Goal: Transaction & Acquisition: Purchase product/service

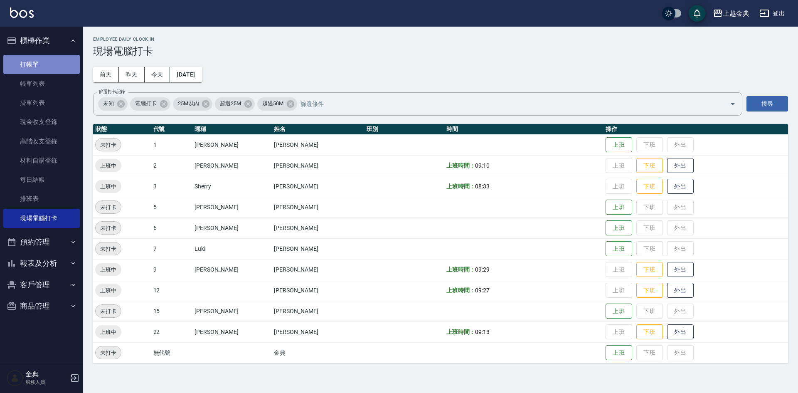
click at [52, 64] on link "打帳單" at bounding box center [41, 64] width 76 height 19
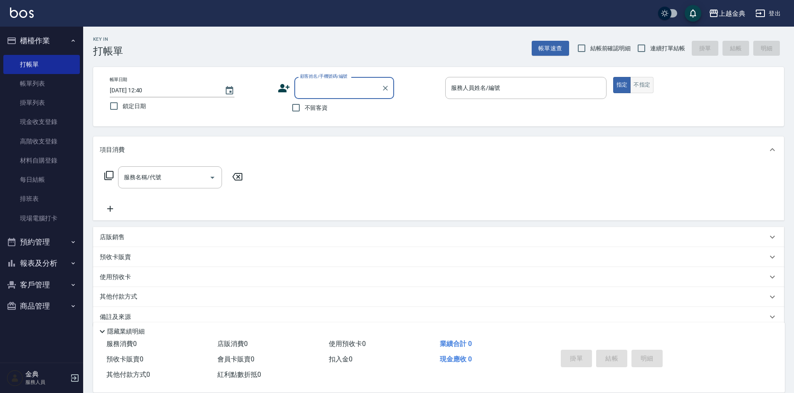
click at [645, 83] on button "不指定" at bounding box center [641, 85] width 23 height 16
click at [542, 83] on input "服務人員姓名/編號" at bounding box center [526, 88] width 154 height 15
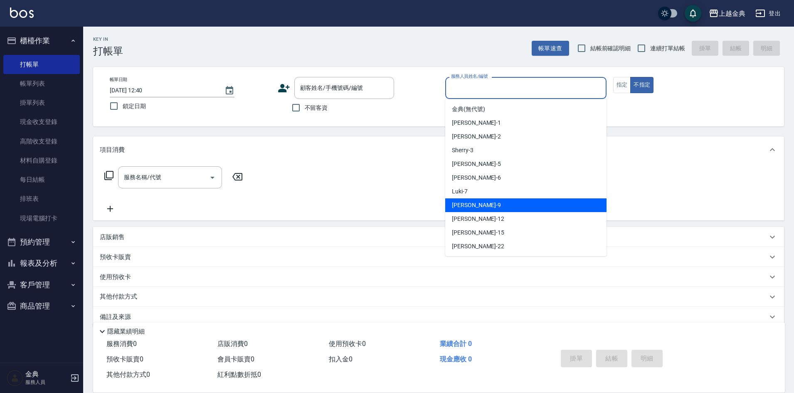
click at [515, 210] on div "Jason -9" at bounding box center [525, 205] width 161 height 14
type input "Jason-9"
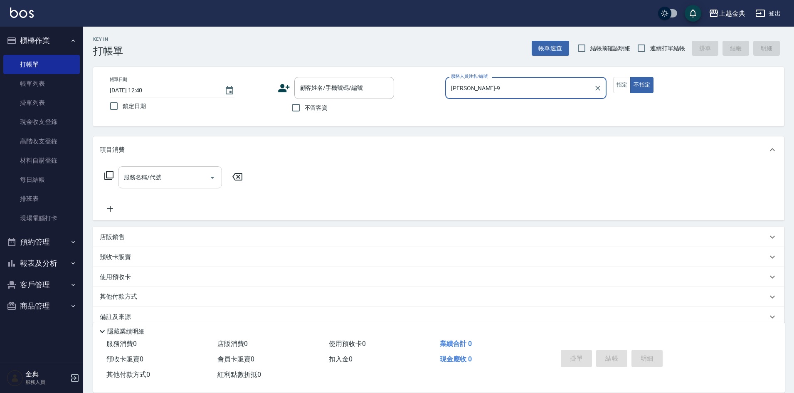
click at [211, 178] on icon "Open" at bounding box center [212, 177] width 10 height 10
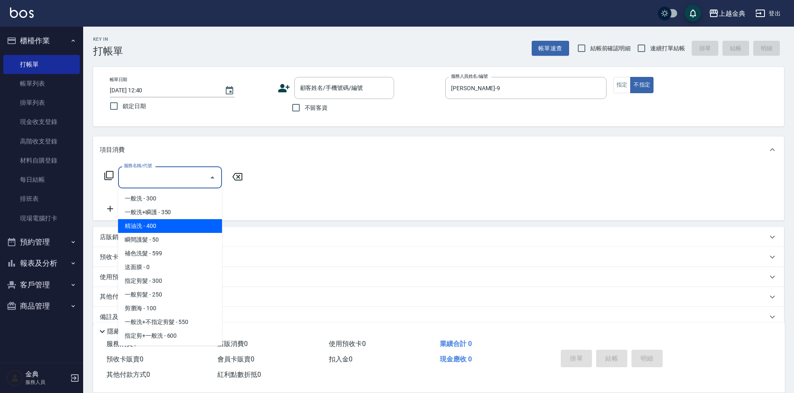
click at [185, 226] on span "精油洗 - 400" at bounding box center [170, 226] width 104 height 14
type input "精油洗(102)"
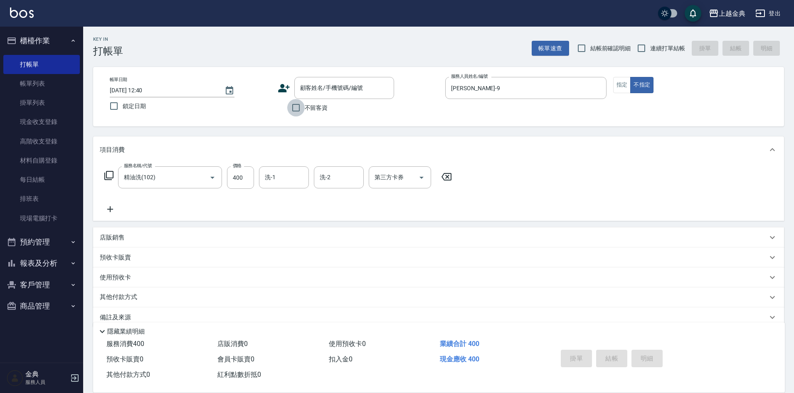
click at [293, 104] on input "不留客資" at bounding box center [295, 107] width 17 height 17
checkbox input "true"
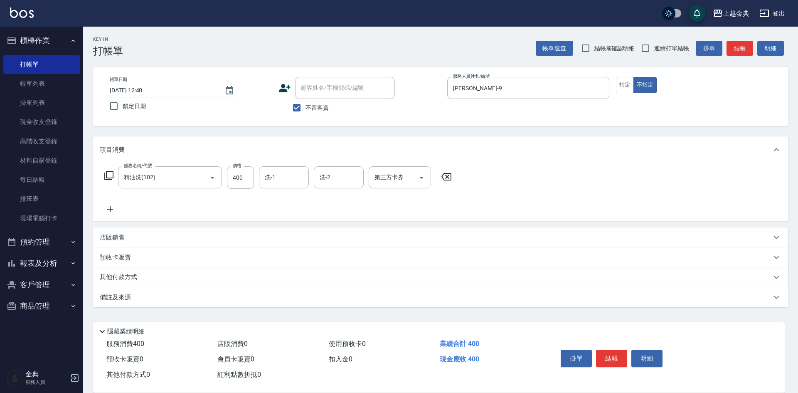
click at [141, 237] on div "店販銷售" at bounding box center [435, 237] width 671 height 9
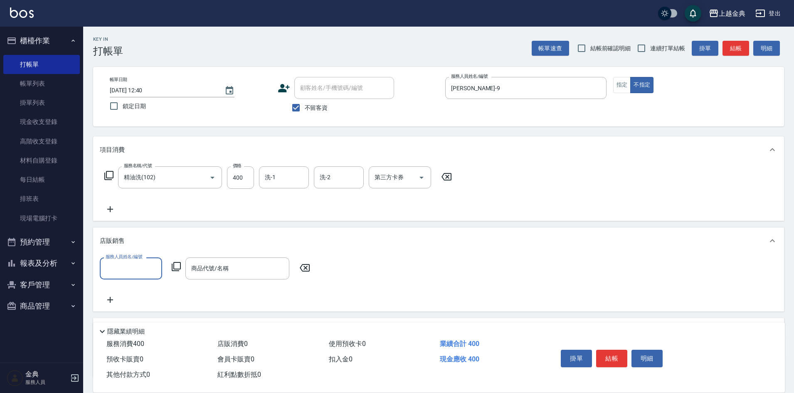
scroll to position [0, 0]
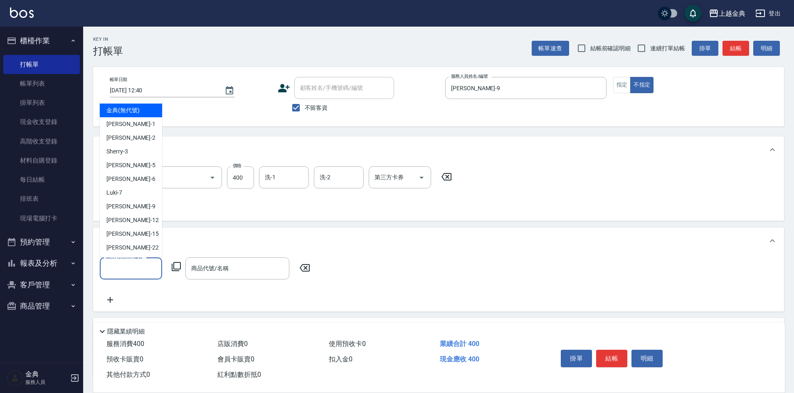
click at [129, 270] on input "服務人員姓名/編號" at bounding box center [130, 268] width 55 height 15
click at [136, 249] on div "lisa -22" at bounding box center [131, 248] width 62 height 14
type input "lisa-22"
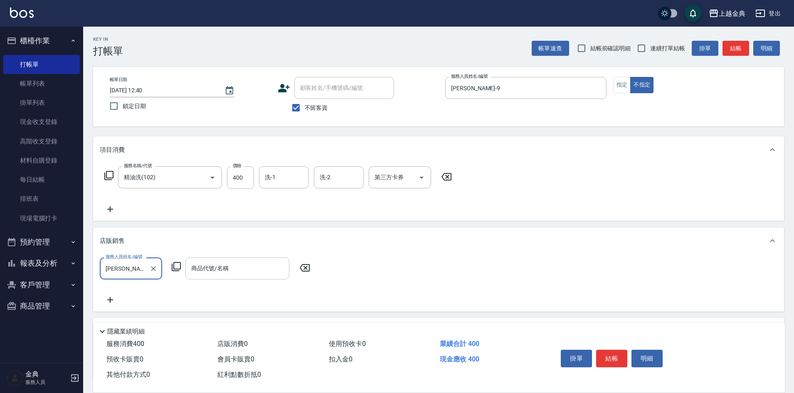
click at [258, 268] on input "商品代號/名稱" at bounding box center [237, 268] width 96 height 15
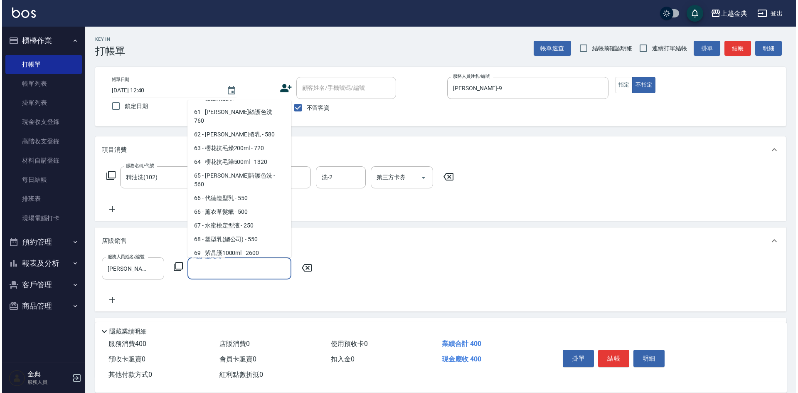
scroll to position [1134, 0]
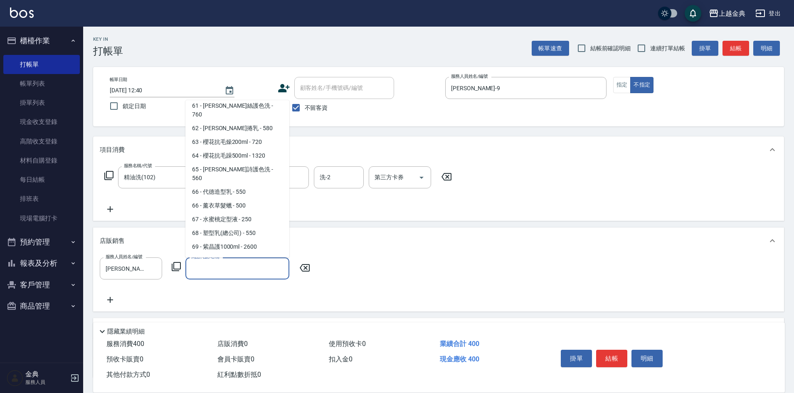
click at [266, 267] on span "71 - 黑天使髮健覆活氧髮液 - 1080" at bounding box center [237, 274] width 104 height 14
type input "黑天使髮健覆活氧髮液"
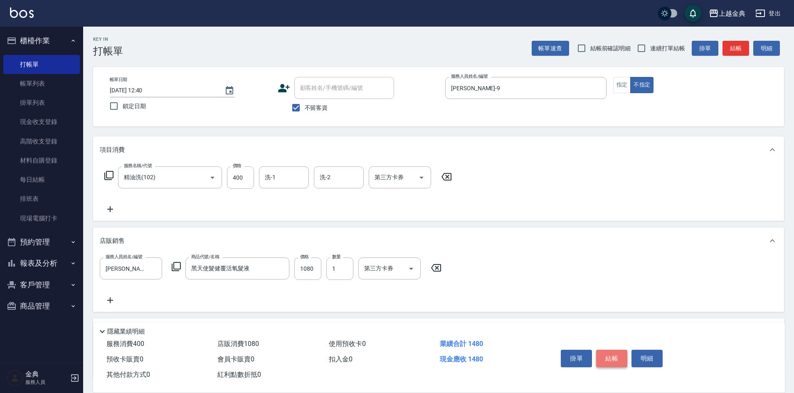
click at [600, 355] on button "結帳" at bounding box center [611, 357] width 31 height 17
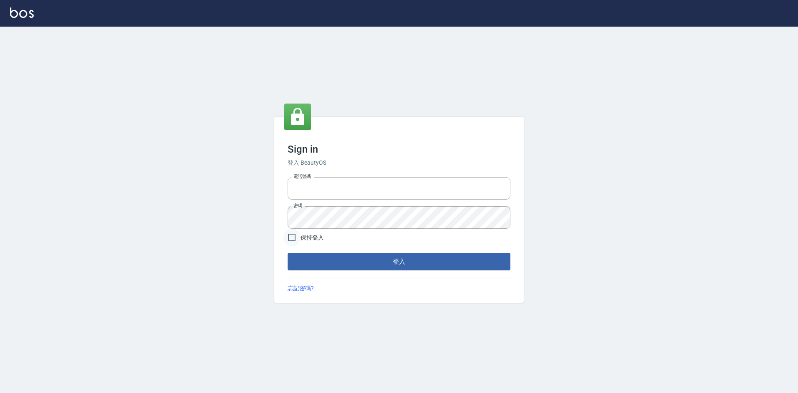
type input "0963852741"
click at [289, 236] on input "保持登入" at bounding box center [291, 237] width 17 height 17
checkbox input "true"
click at [366, 258] on button "登入" at bounding box center [399, 261] width 223 height 17
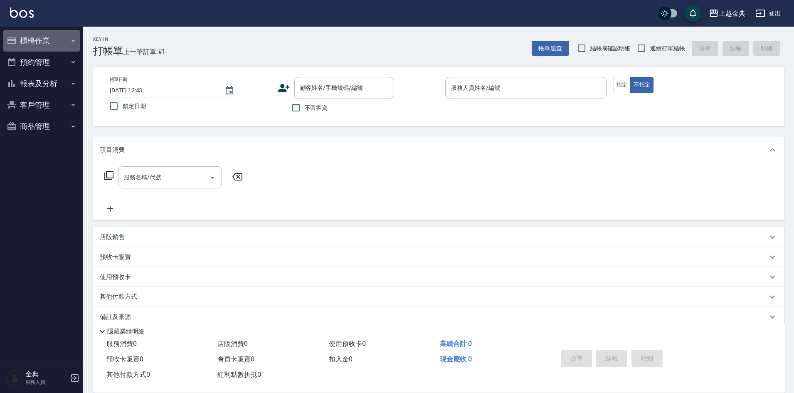
click at [68, 42] on button "櫃檯作業" at bounding box center [41, 41] width 76 height 22
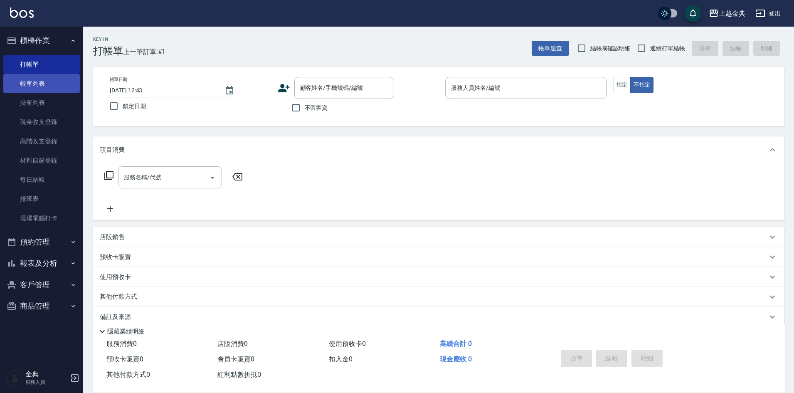
click at [60, 81] on link "帳單列表" at bounding box center [41, 83] width 76 height 19
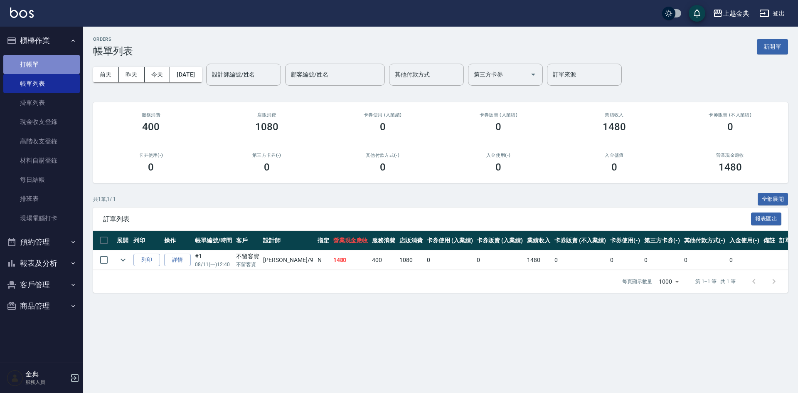
click at [47, 66] on link "打帳單" at bounding box center [41, 64] width 76 height 19
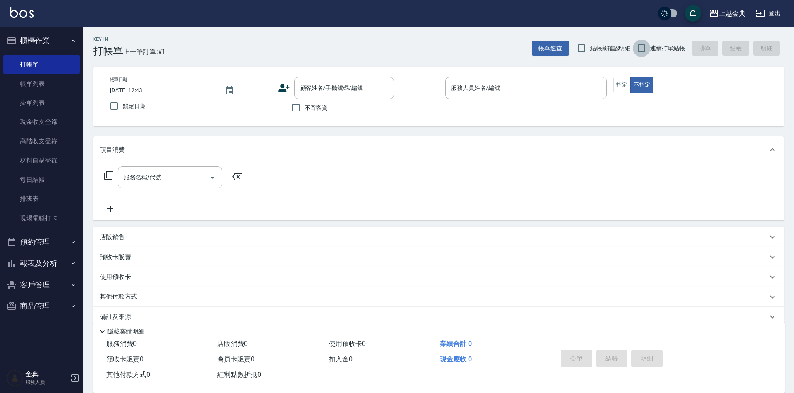
click at [639, 47] on input "連續打單結帳" at bounding box center [640, 47] width 17 height 17
checkbox input "true"
click at [578, 79] on div "服務人員姓名/編號" at bounding box center [525, 88] width 161 height 22
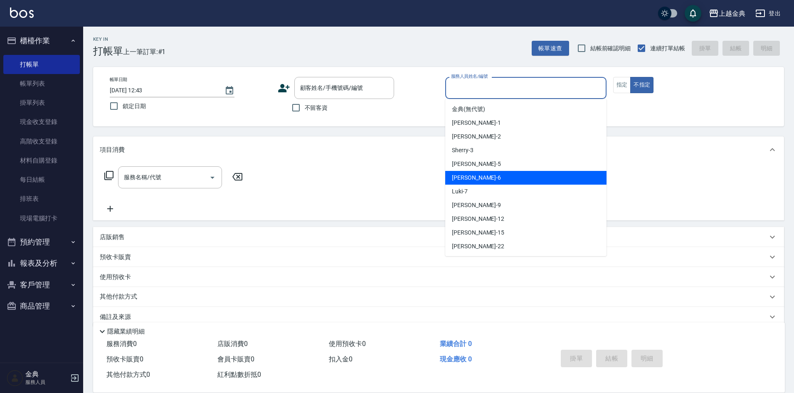
click at [525, 179] on div "AMY -6" at bounding box center [525, 178] width 161 height 14
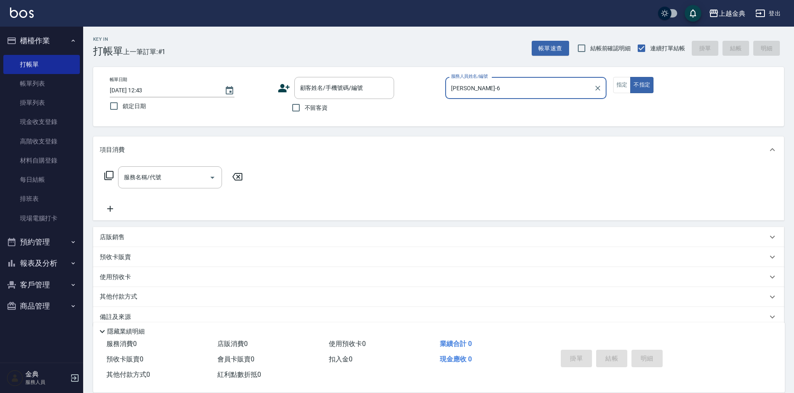
click at [540, 80] on div "AMY-6 服務人員姓名/編號" at bounding box center [525, 88] width 161 height 22
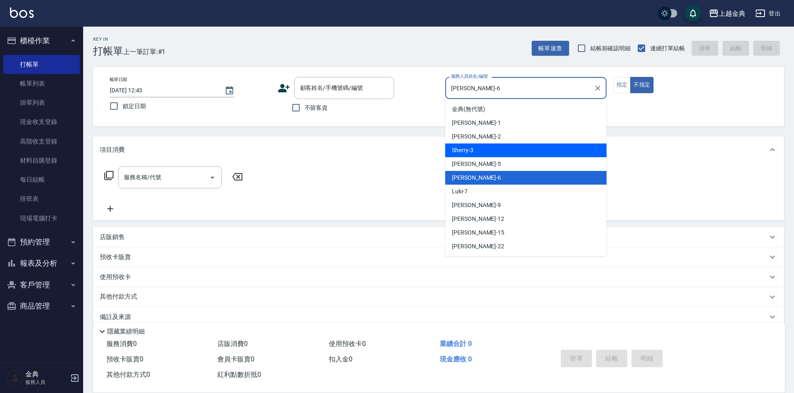
click at [502, 156] on div "Sherry -3" at bounding box center [525, 150] width 161 height 14
type input "Sherry-3"
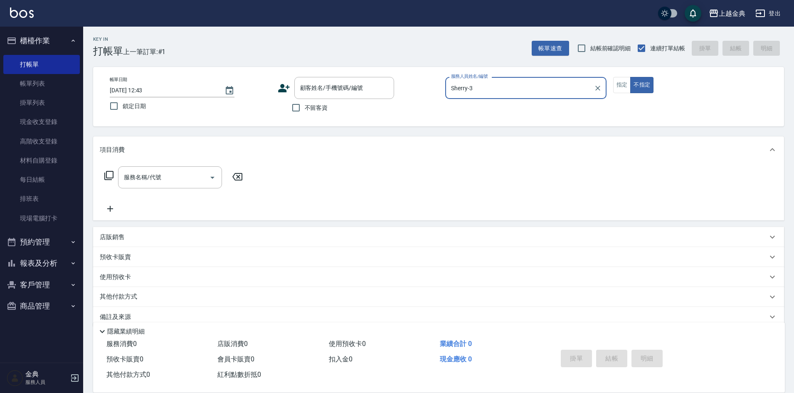
click at [107, 174] on icon at bounding box center [109, 175] width 10 height 10
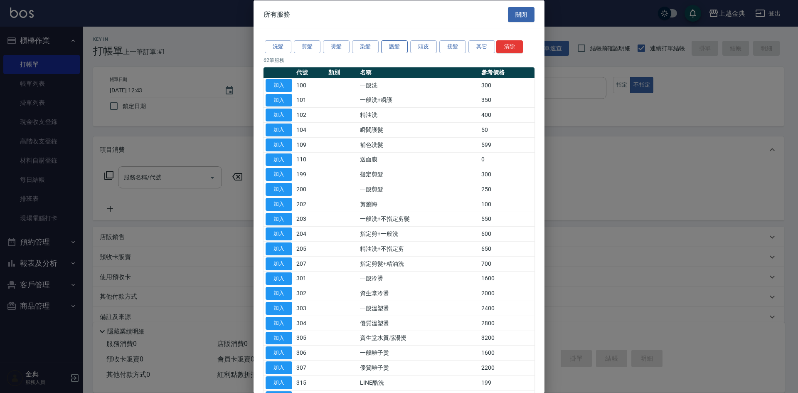
click at [396, 44] on button "護髮" at bounding box center [394, 46] width 27 height 13
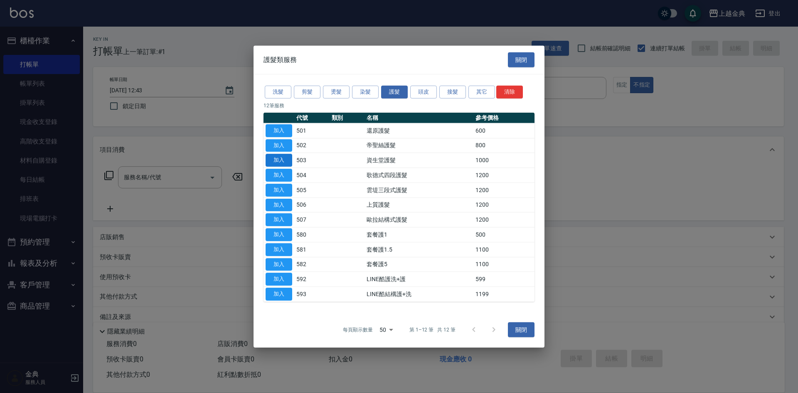
click at [282, 157] on button "加入" at bounding box center [278, 160] width 27 height 13
type input "資生堂護髮(503)"
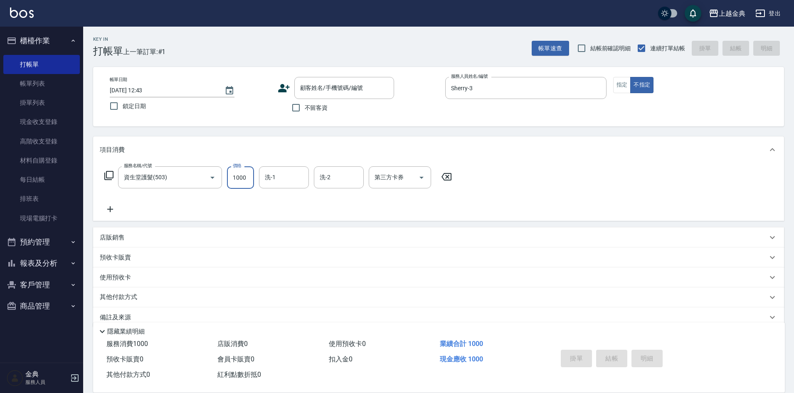
click at [244, 174] on input "1000" at bounding box center [240, 177] width 27 height 22
type input "1600"
click at [299, 107] on input "不留客資" at bounding box center [295, 107] width 17 height 17
checkbox input "true"
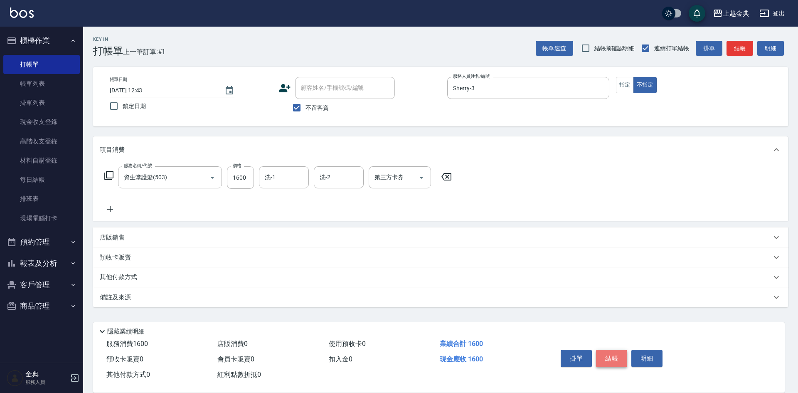
click at [615, 349] on button "結帳" at bounding box center [611, 357] width 31 height 17
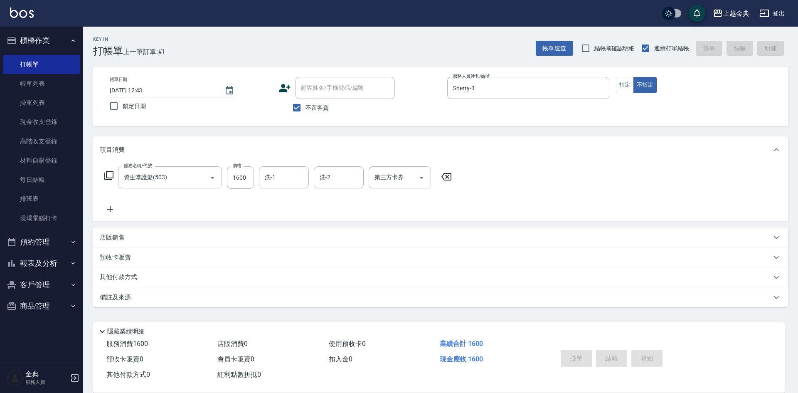
type input "2025/08/11 12:44"
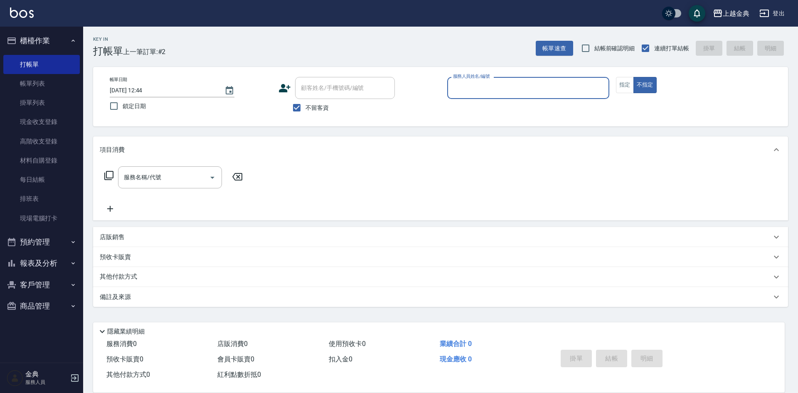
click at [515, 79] on div "服務人員姓名/編號" at bounding box center [528, 88] width 162 height 22
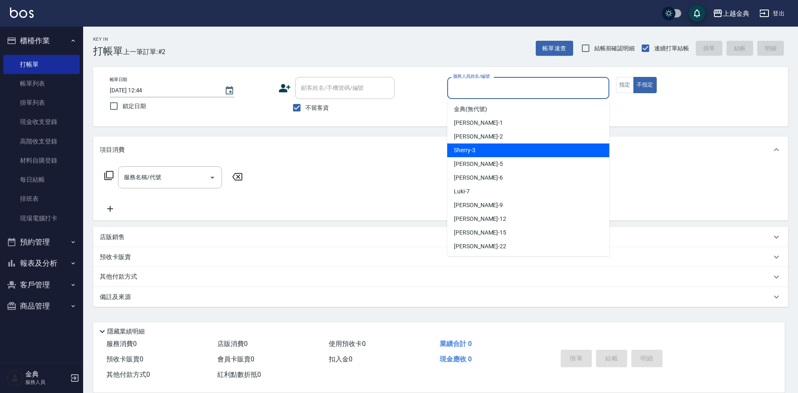
click at [521, 145] on div "Sherry -3" at bounding box center [528, 150] width 162 height 14
type input "Sherry-3"
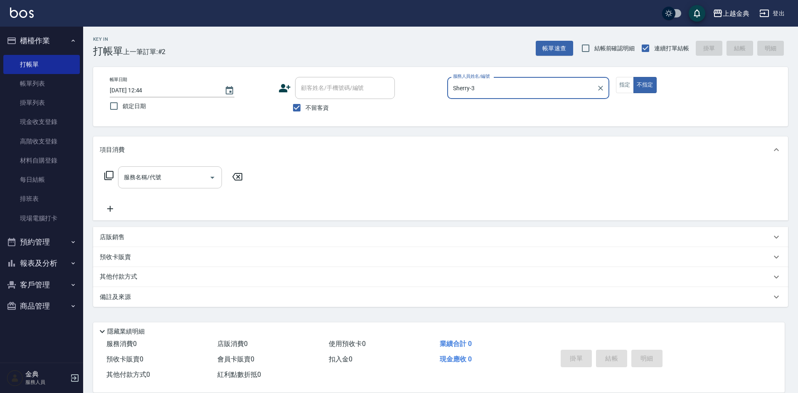
click at [212, 174] on icon "Open" at bounding box center [212, 177] width 10 height 10
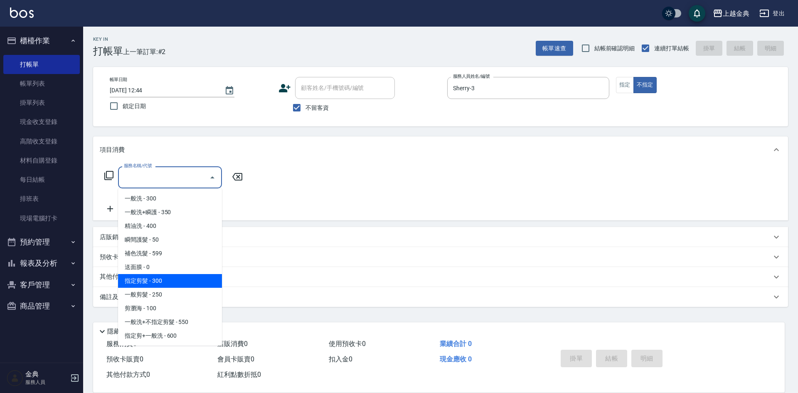
click at [176, 281] on span "指定剪髮 - 300" at bounding box center [170, 281] width 104 height 14
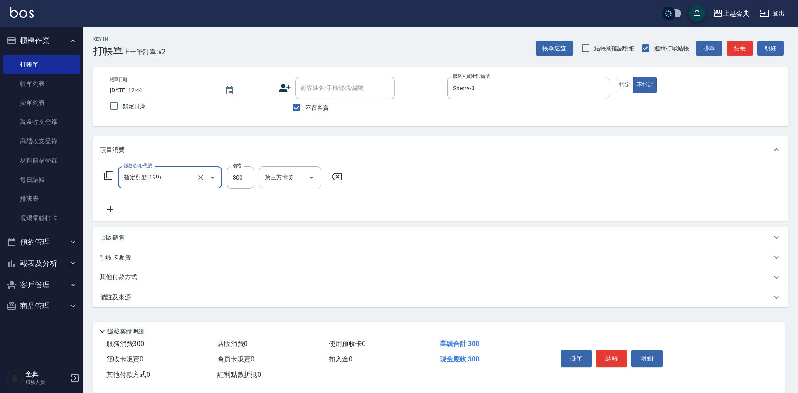
click at [210, 176] on icon "Open" at bounding box center [212, 177] width 10 height 10
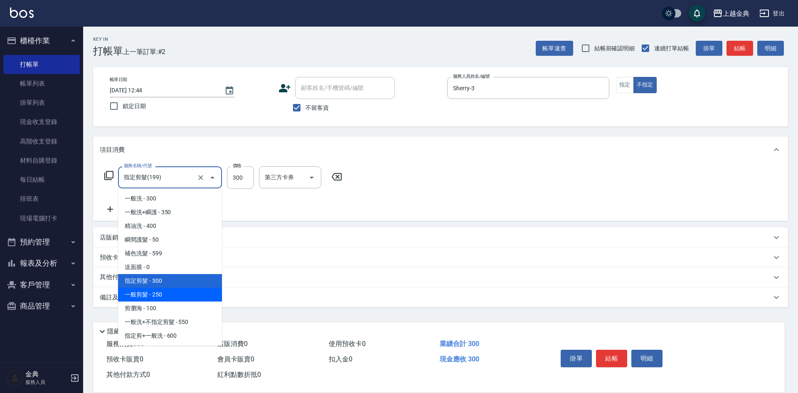
click at [176, 291] on span "一般剪髮 - 250" at bounding box center [170, 295] width 104 height 14
type input "一般剪髮(200)"
type input "250"
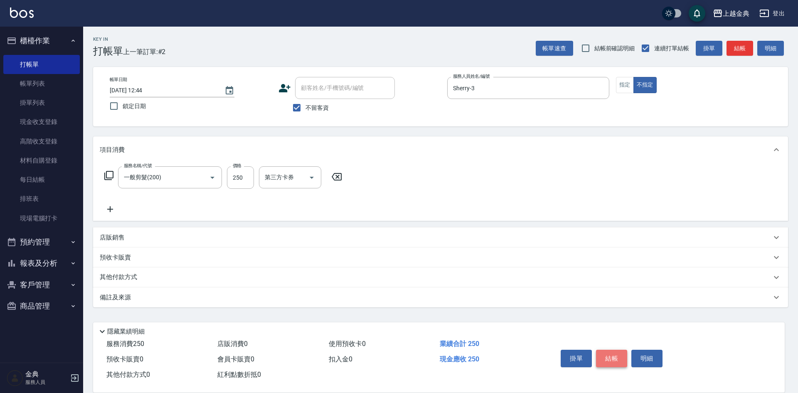
click at [609, 354] on button "結帳" at bounding box center [611, 357] width 31 height 17
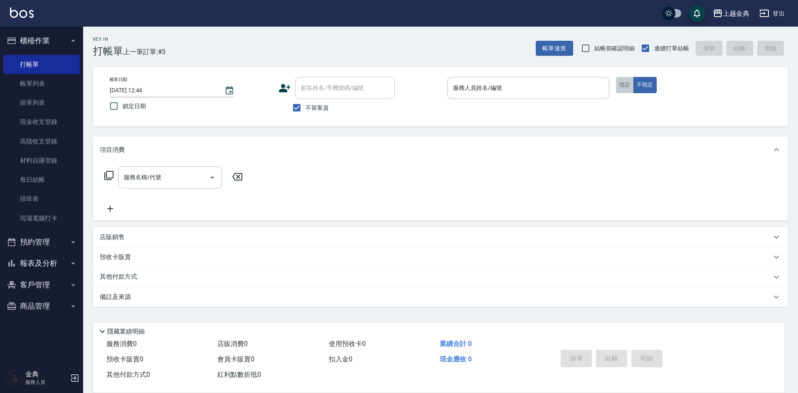
click at [629, 89] on button "指定" at bounding box center [625, 85] width 18 height 16
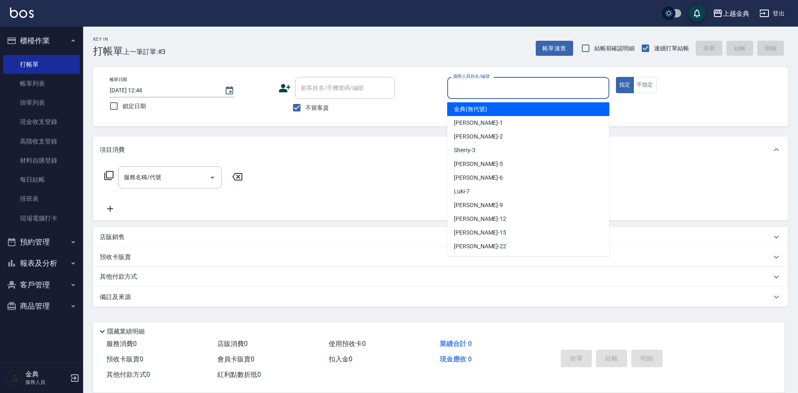
click at [527, 88] on input "服務人員姓名/編號" at bounding box center [528, 88] width 155 height 15
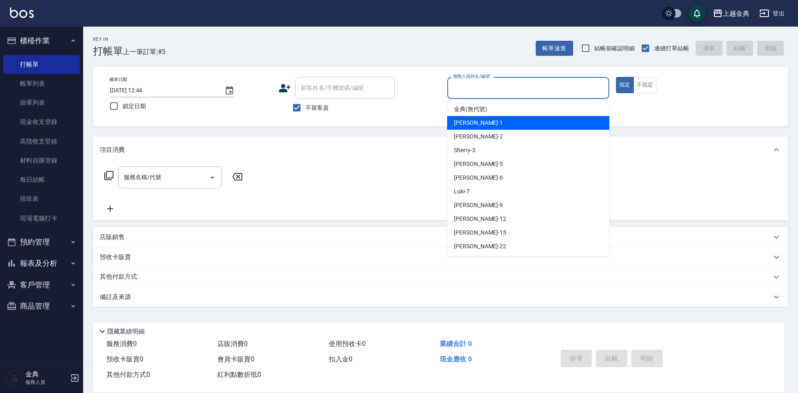
click at [509, 124] on div "Emma -1" at bounding box center [528, 123] width 162 height 14
type input "Emma-1"
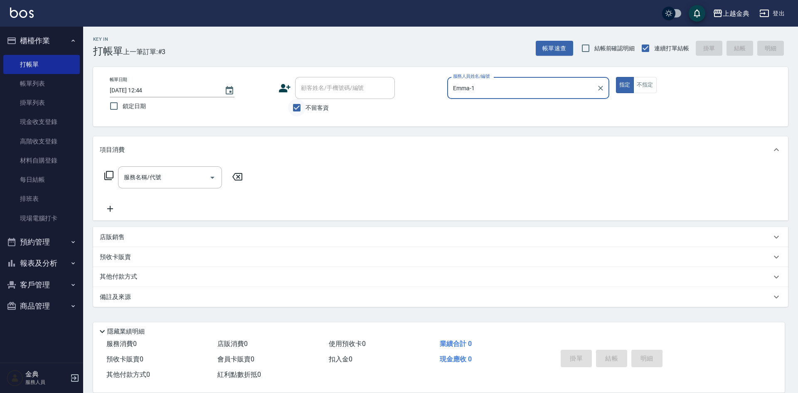
click at [294, 107] on input "不留客資" at bounding box center [296, 107] width 17 height 17
checkbox input "false"
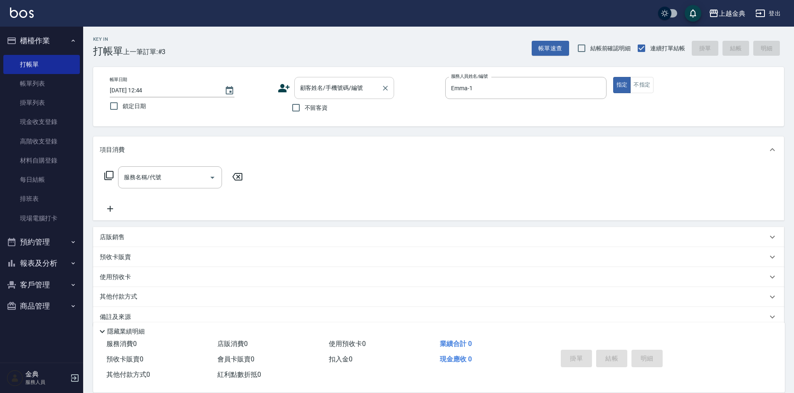
click at [305, 92] on input "顧客姓名/手機號碼/編號" at bounding box center [338, 88] width 80 height 15
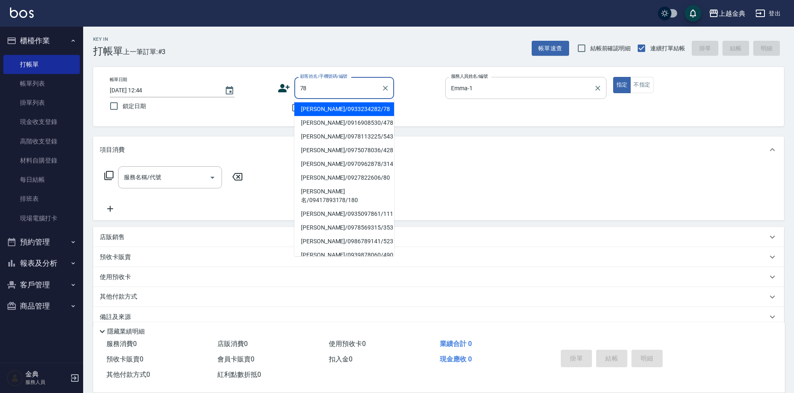
type input "7"
click at [325, 105] on li "劉嘉琪/0934262020/98" at bounding box center [344, 109] width 100 height 14
type input "劉嘉琪/0934262020/98"
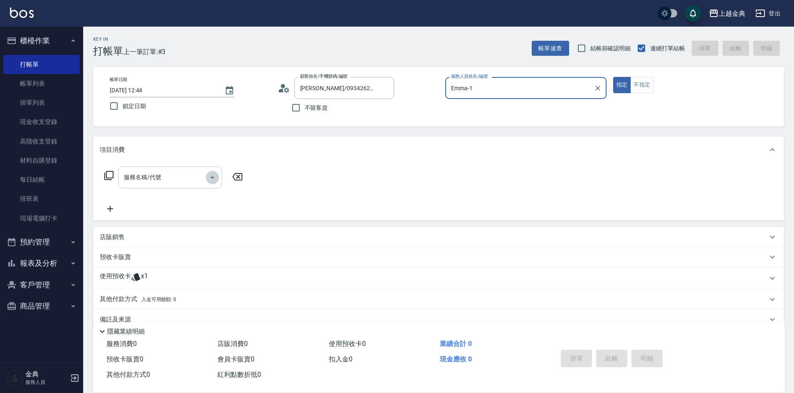
click at [215, 177] on icon "Open" at bounding box center [212, 177] width 10 height 10
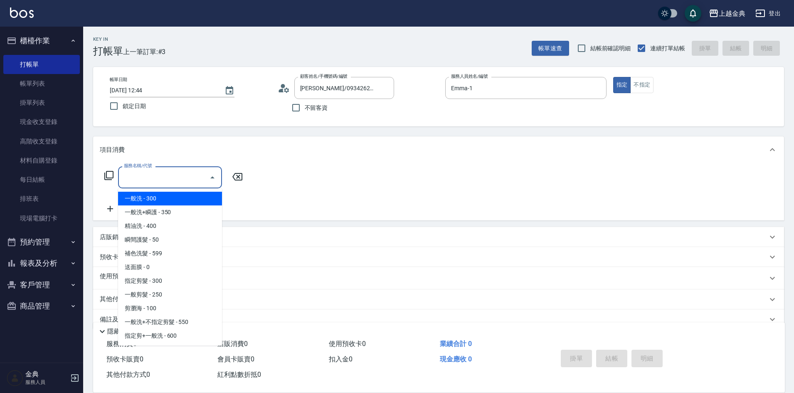
click at [108, 172] on icon at bounding box center [109, 175] width 10 height 10
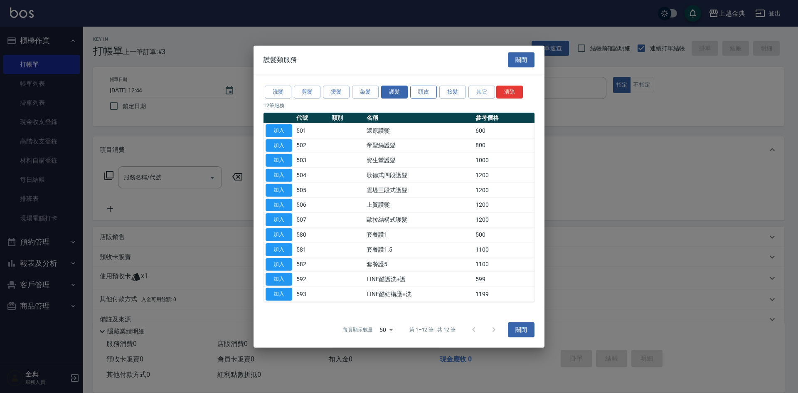
click at [427, 91] on button "頭皮" at bounding box center [423, 92] width 27 height 13
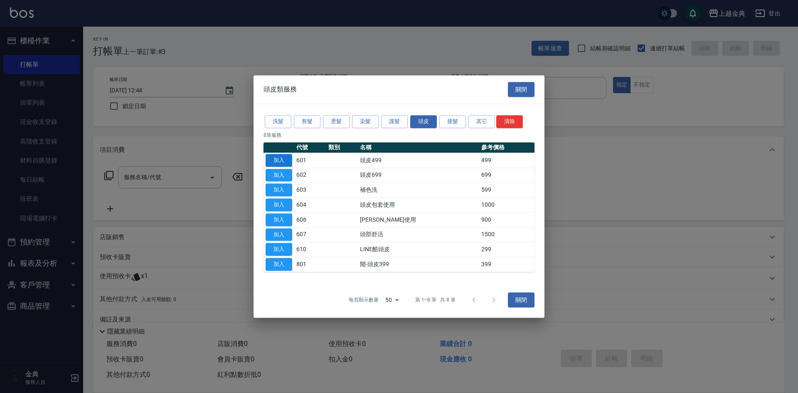
click at [278, 161] on button "加入" at bounding box center [278, 160] width 27 height 13
type input "頭皮499(601)"
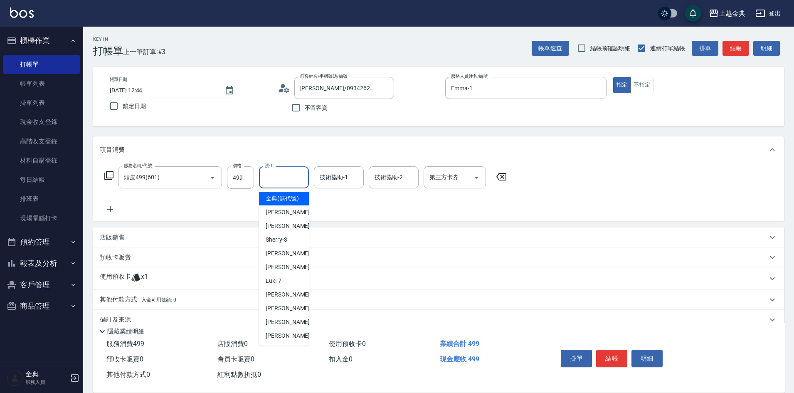
click at [274, 174] on input "洗-1" at bounding box center [284, 177] width 42 height 15
click at [281, 340] on span "lisa -22" at bounding box center [291, 335] width 52 height 9
type input "lisa-22"
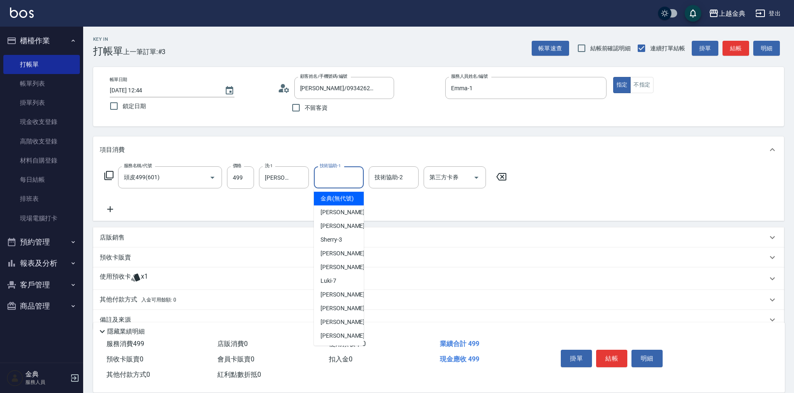
click at [325, 178] on input "技術協助-1" at bounding box center [338, 177] width 42 height 15
click at [332, 340] on span "lisa -22" at bounding box center [346, 335] width 52 height 9
type input "lisa-22"
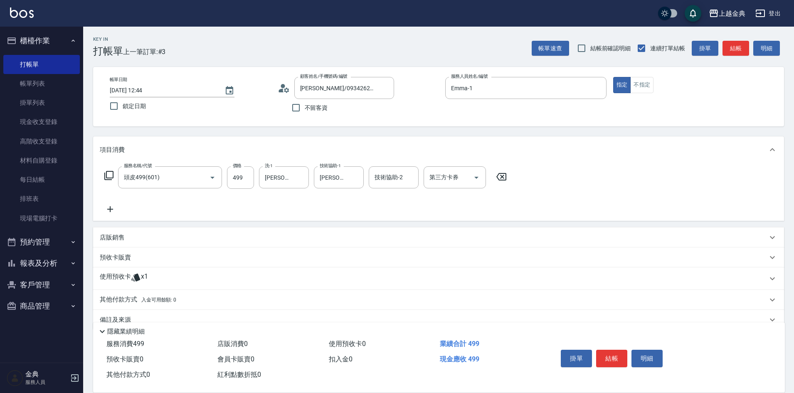
click at [165, 281] on div "使用預收卡 x1" at bounding box center [433, 278] width 667 height 12
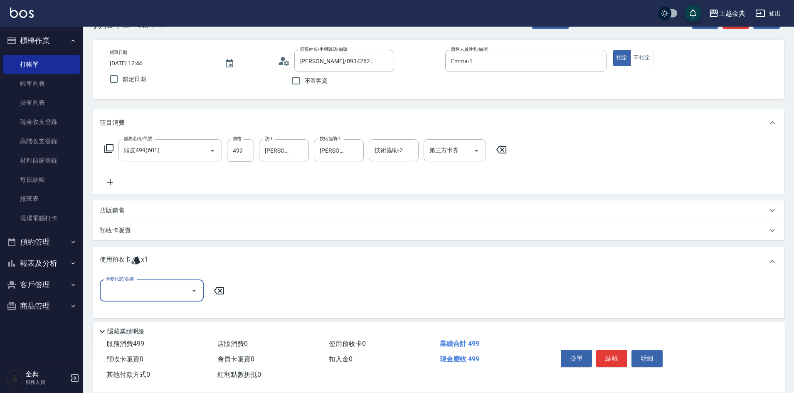
scroll to position [42, 0]
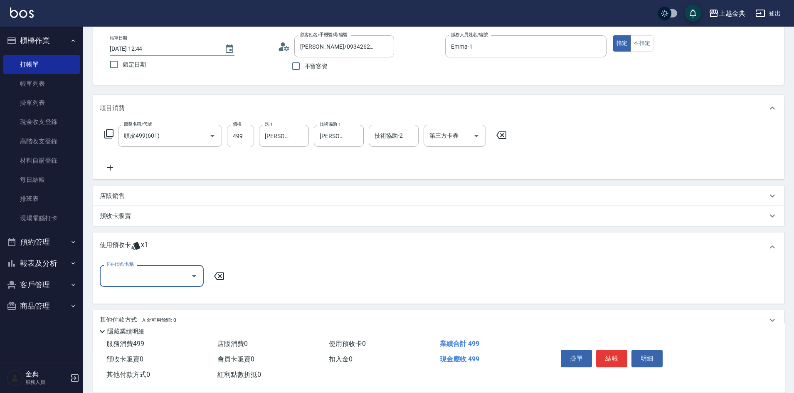
click at [157, 277] on input "卡券代號/名稱" at bounding box center [145, 275] width 84 height 15
click at [163, 295] on div "護髮包套3送1(1) 剩餘1張" at bounding box center [152, 297] width 104 height 14
type input "護髮包套3送1(1)"
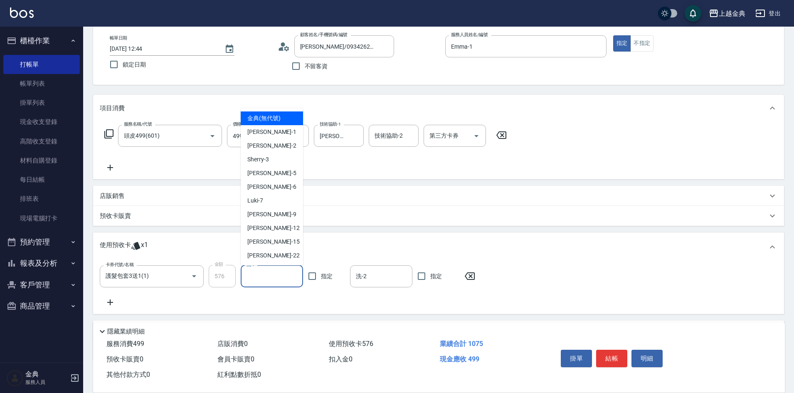
click at [268, 275] on input "洗-1" at bounding box center [271, 276] width 55 height 15
click at [273, 256] on div "lisa -22" at bounding box center [272, 255] width 62 height 14
type input "lisa-22"
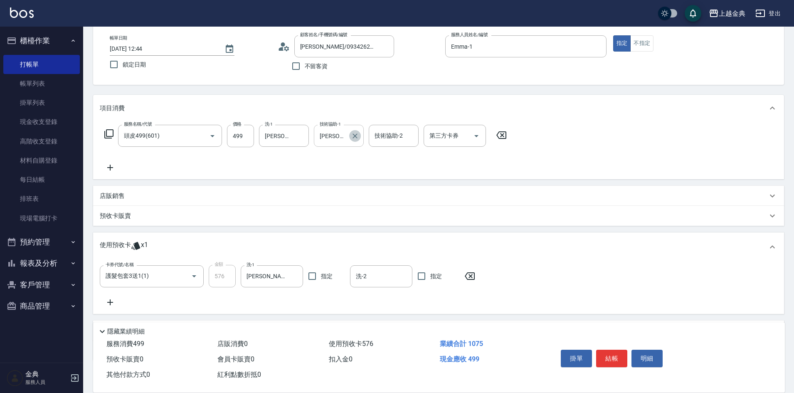
click at [356, 134] on icon "Clear" at bounding box center [355, 136] width 8 height 8
click at [345, 134] on input "技術協助-1" at bounding box center [338, 135] width 42 height 15
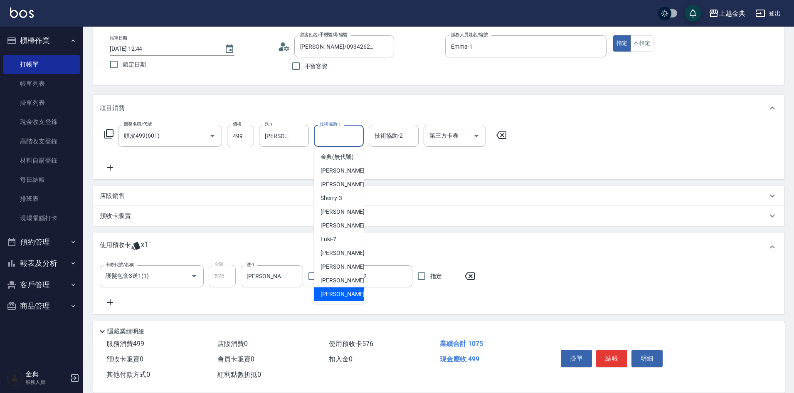
click at [344, 301] on div "lisa -22" at bounding box center [339, 294] width 50 height 14
type input "lisa-22"
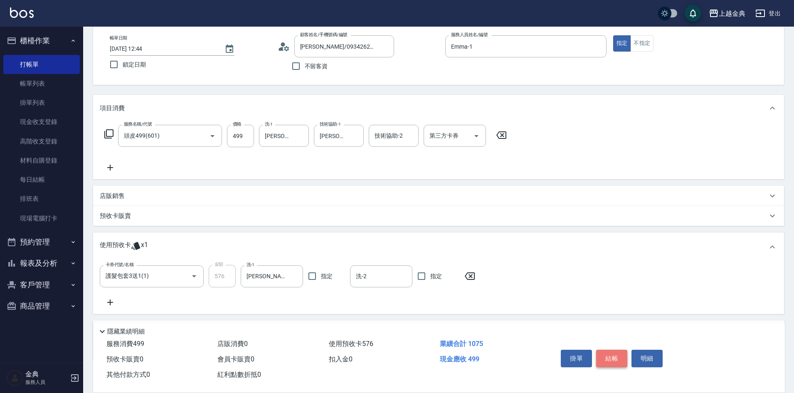
click at [611, 356] on button "結帳" at bounding box center [611, 357] width 31 height 17
type input "2025/08/11 12:45"
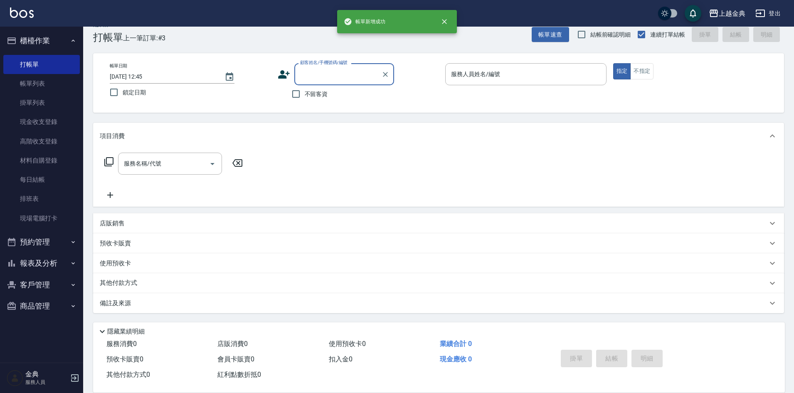
scroll to position [14, 0]
click at [518, 76] on input "服務人員姓名/編號" at bounding box center [526, 74] width 154 height 15
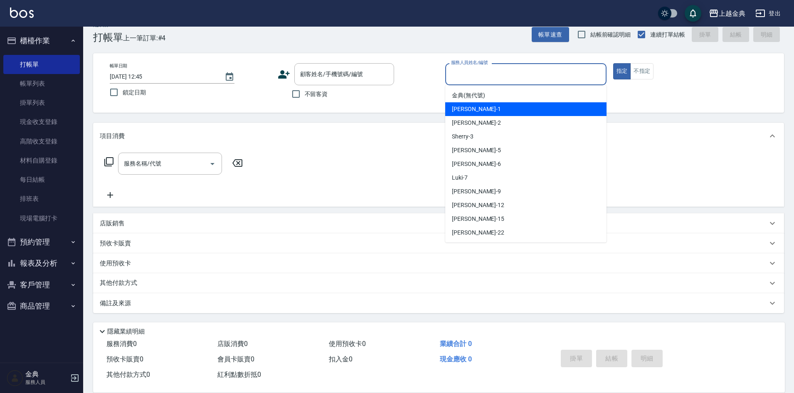
click at [511, 109] on div "Emma -1" at bounding box center [525, 109] width 161 height 14
type input "Emma-1"
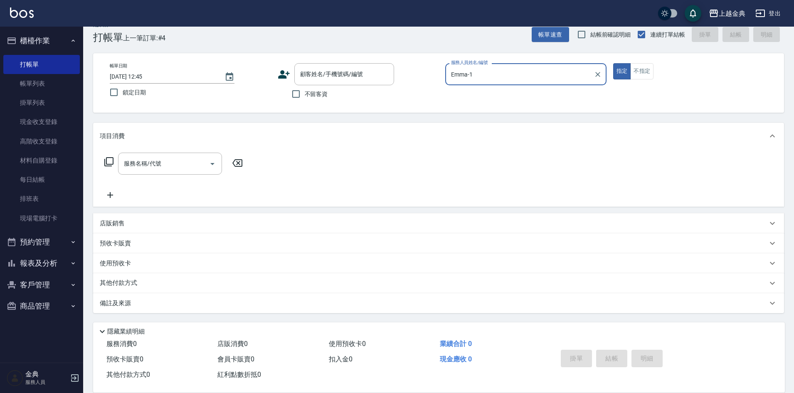
click at [109, 160] on icon at bounding box center [109, 162] width 10 height 10
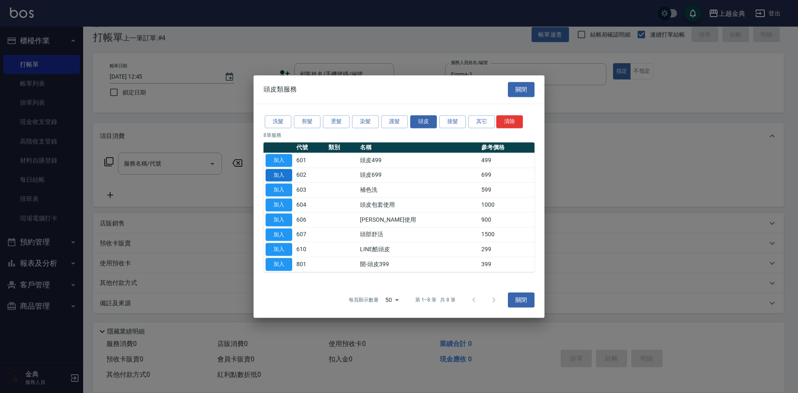
click at [283, 174] on button "加入" at bounding box center [278, 175] width 27 height 13
type input "頭皮699(602)"
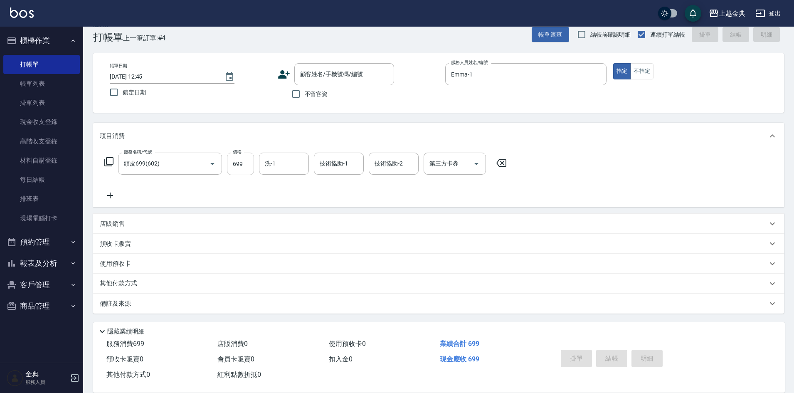
click at [251, 164] on input "699" at bounding box center [240, 163] width 27 height 22
type input "999"
click at [285, 167] on input "洗-1" at bounding box center [284, 163] width 42 height 15
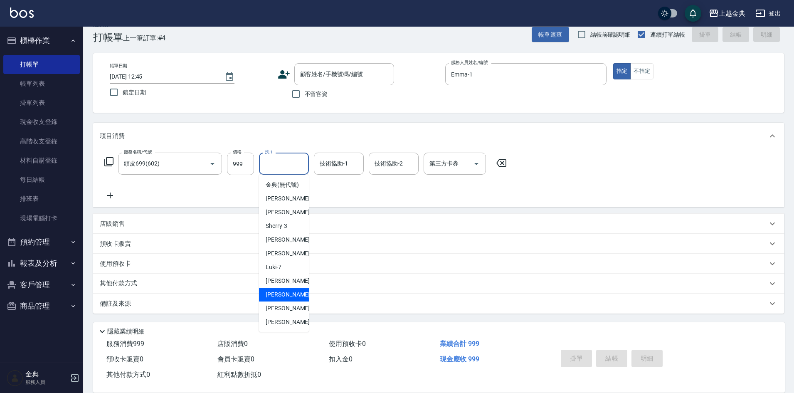
click at [283, 301] on div "劉恩綺 -12" at bounding box center [284, 295] width 50 height 14
type input "劉恩綺-12"
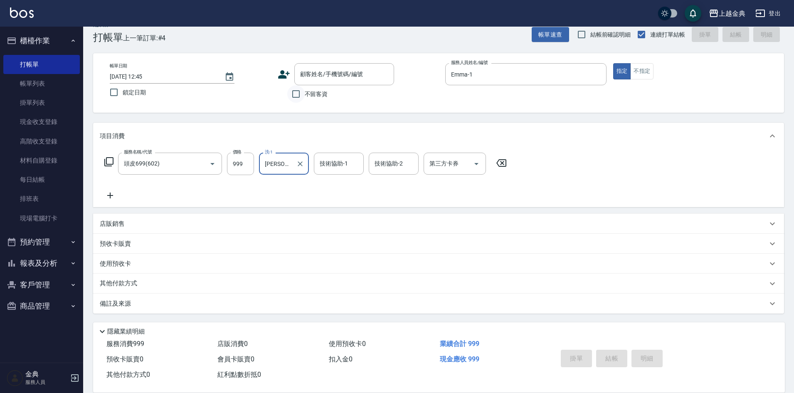
click at [297, 94] on input "不留客資" at bounding box center [295, 93] width 17 height 17
checkbox input "true"
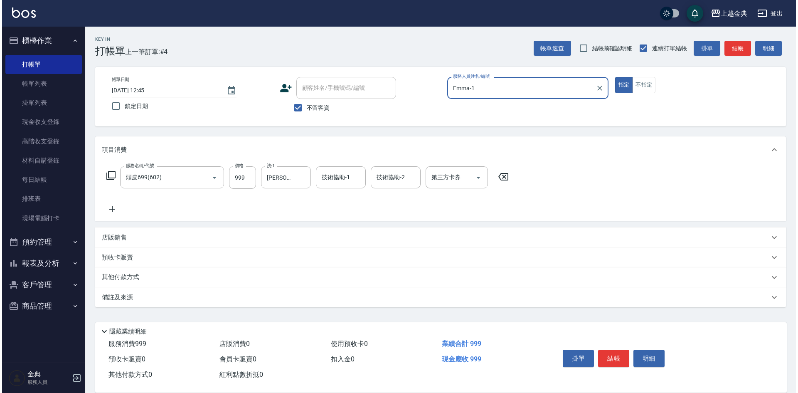
scroll to position [0, 0]
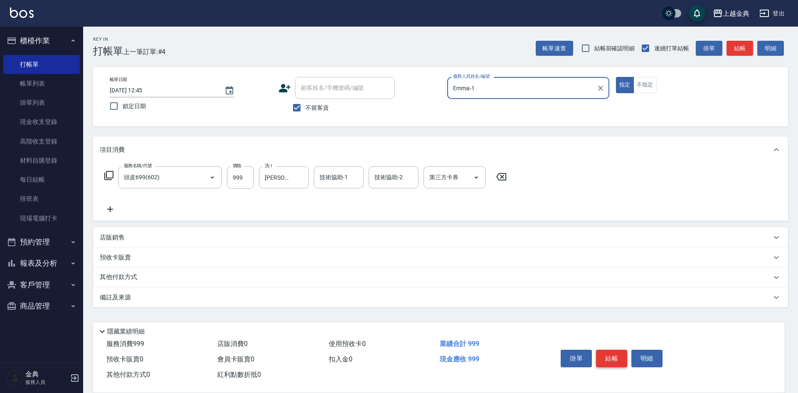
click at [611, 351] on button "結帳" at bounding box center [611, 357] width 31 height 17
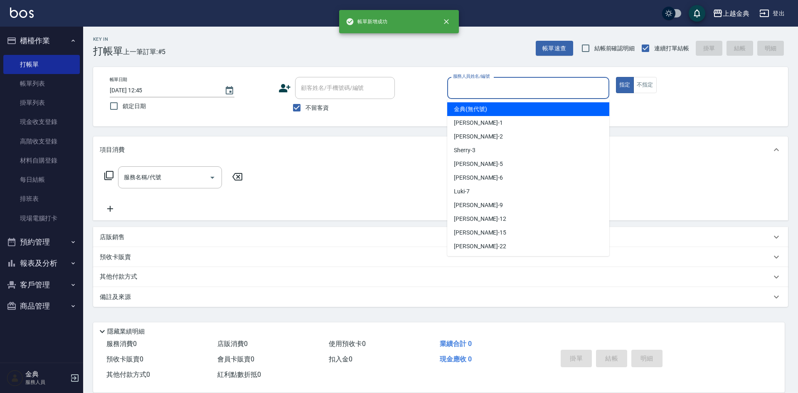
click at [542, 85] on input "服務人員姓名/編號" at bounding box center [528, 88] width 155 height 15
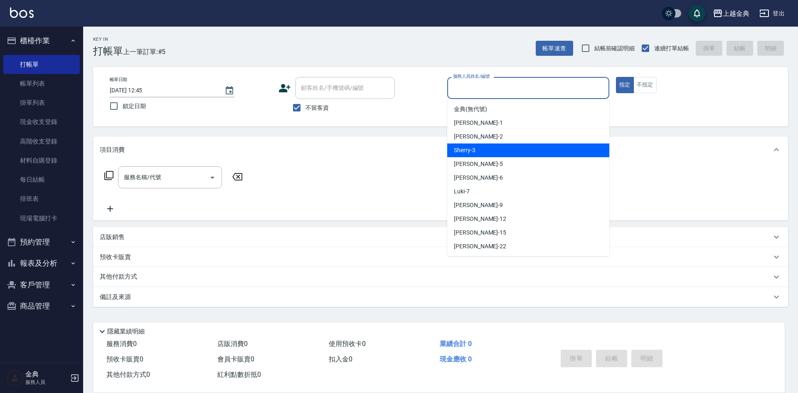
click at [525, 155] on div "Sherry -3" at bounding box center [528, 150] width 162 height 14
type input "Sherry-3"
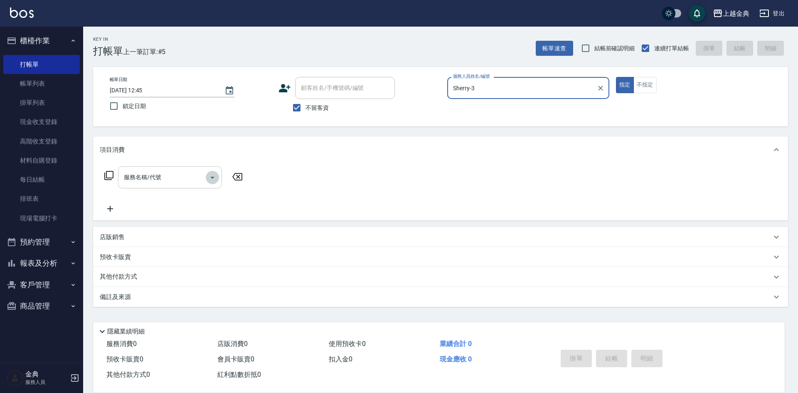
click at [208, 177] on icon "Open" at bounding box center [212, 177] width 10 height 10
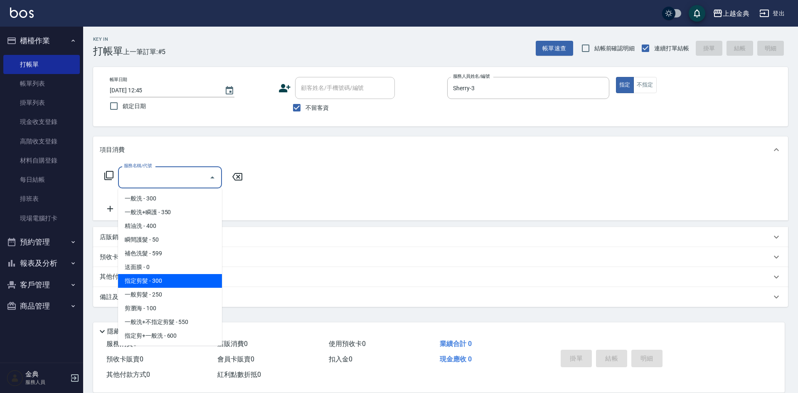
click at [188, 285] on span "指定剪髮 - 300" at bounding box center [170, 281] width 104 height 14
type input "指定剪髮(199)"
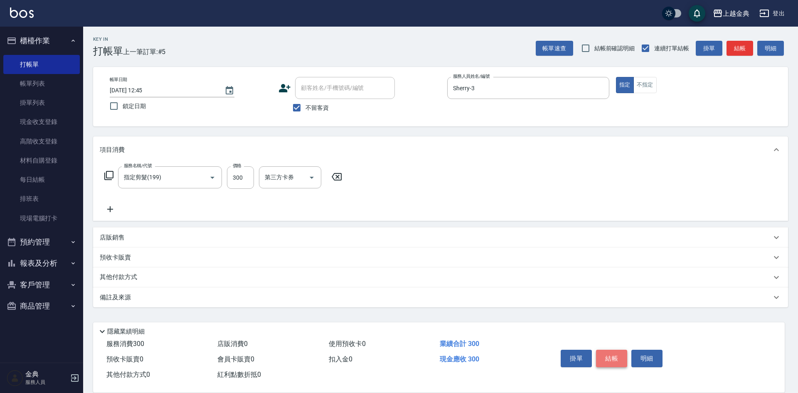
click at [616, 357] on button "結帳" at bounding box center [611, 357] width 31 height 17
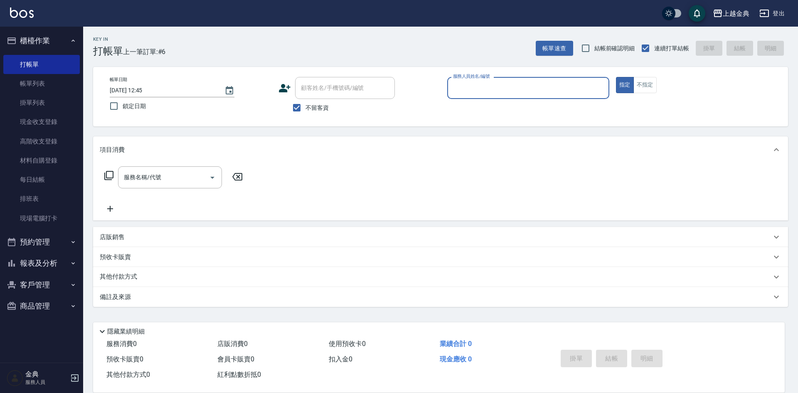
drag, startPoint x: 649, startPoint y: 104, endPoint x: 709, endPoint y: 325, distance: 228.6
drag, startPoint x: 709, startPoint y: 325, endPoint x: 641, endPoint y: 88, distance: 246.3
click at [641, 88] on button "不指定" at bounding box center [644, 85] width 23 height 16
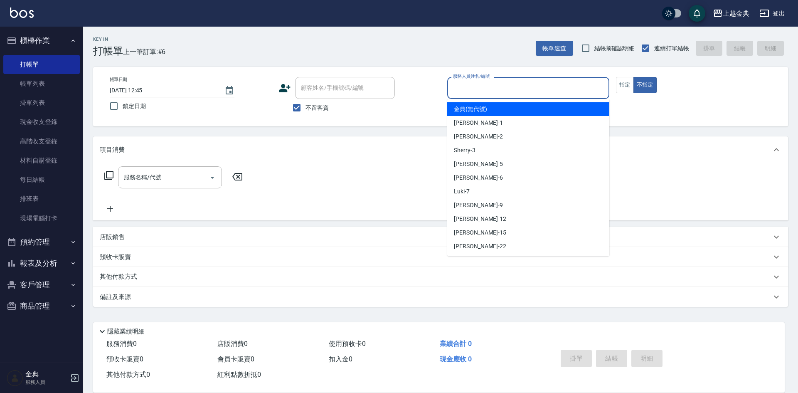
click at [504, 91] on input "服務人員姓名/編號" at bounding box center [528, 88] width 155 height 15
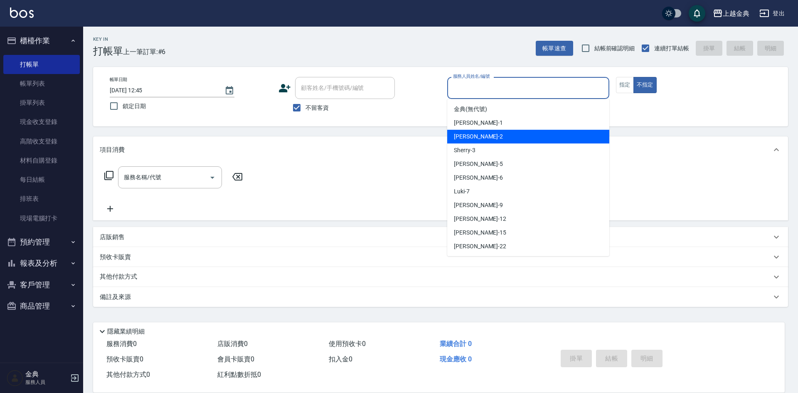
click at [500, 137] on div "Cindy -2" at bounding box center [528, 137] width 162 height 14
type input "Cindy-2"
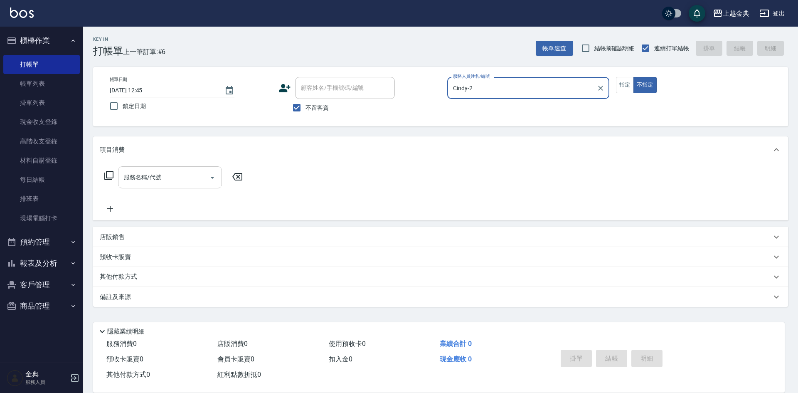
click at [215, 177] on icon "Open" at bounding box center [212, 177] width 10 height 10
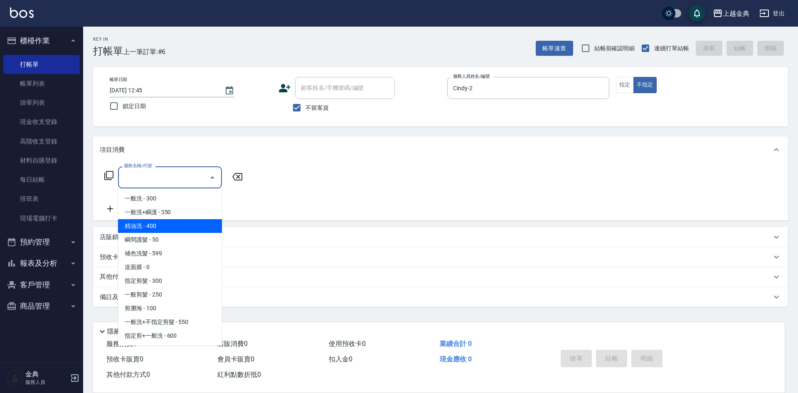
click at [198, 226] on span "精油洗 - 400" at bounding box center [170, 226] width 104 height 14
type input "精油洗(102)"
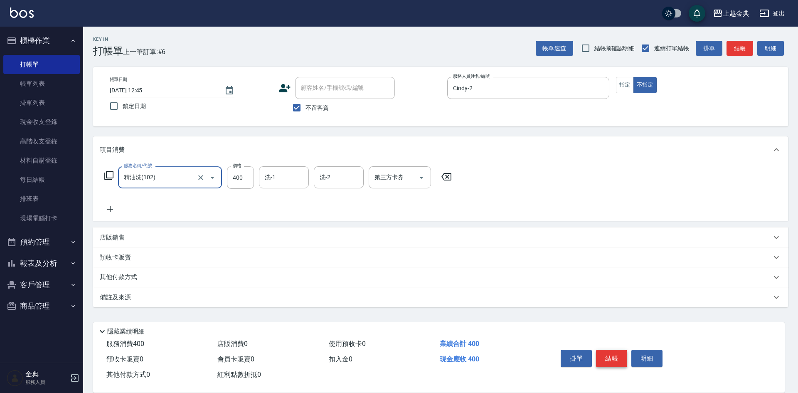
click at [609, 354] on button "結帳" at bounding box center [611, 357] width 31 height 17
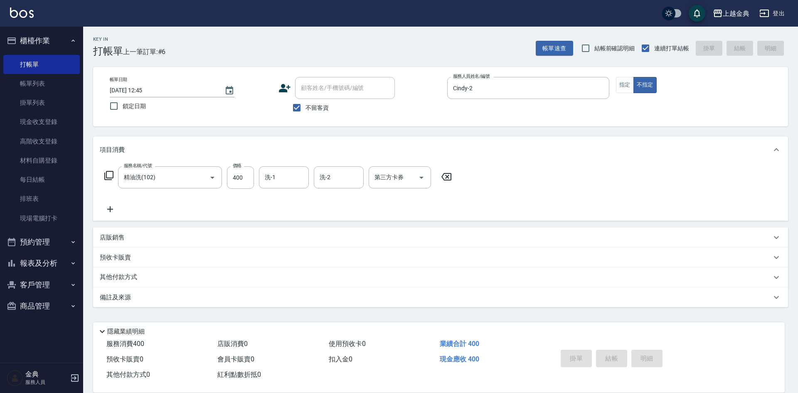
type input "2025/08/11 13:07"
